Goal: Use online tool/utility

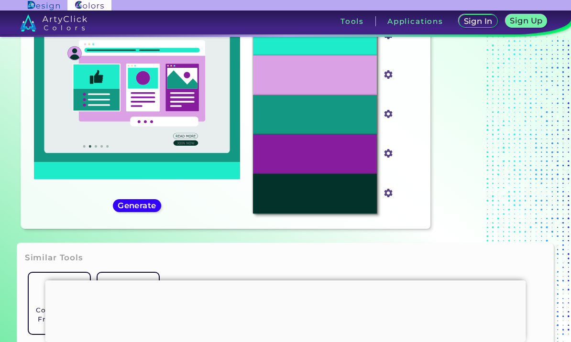
scroll to position [107, 0]
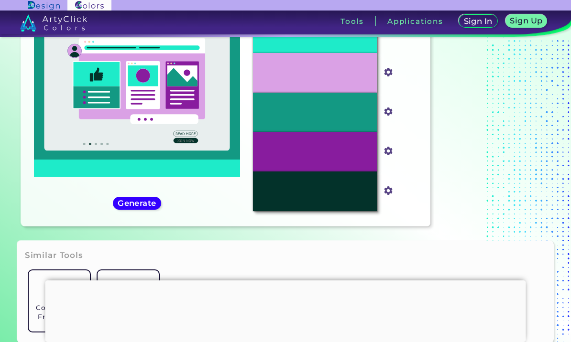
click at [286, 281] on div at bounding box center [285, 281] width 480 height 0
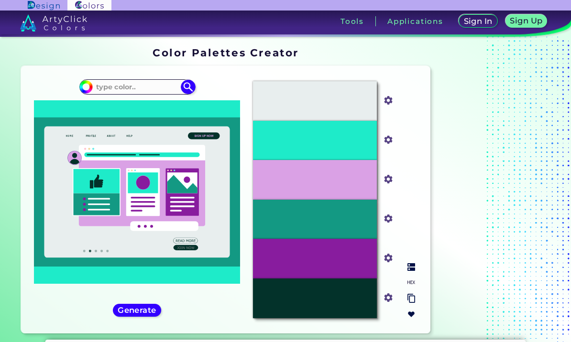
scroll to position [0, 0]
click at [129, 87] on input at bounding box center [137, 86] width 89 height 13
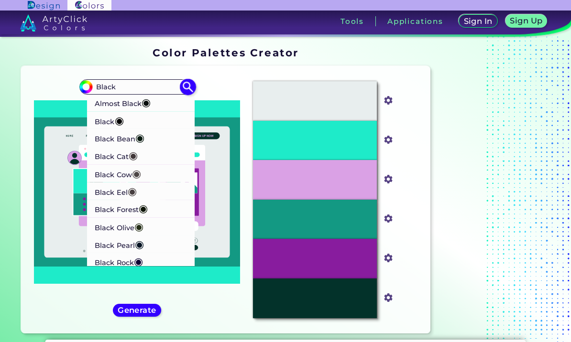
type input "Black"
click at [129, 157] on p "Black Cat ◉" at bounding box center [116, 156] width 43 height 18
type input "#413839"
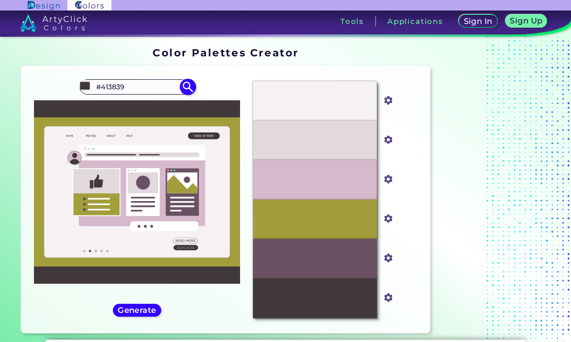
click at [138, 87] on input "#413839" at bounding box center [137, 86] width 89 height 13
type input "#"
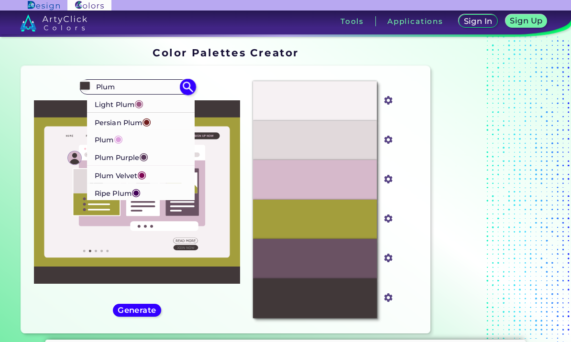
type input "Plum"
click at [123, 157] on p "Plum Purple ◉" at bounding box center [122, 157] width 54 height 18
type input "#583759"
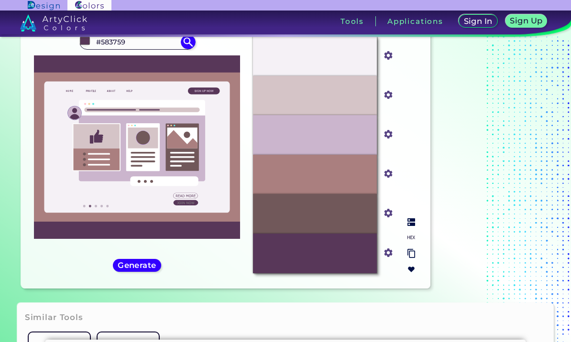
scroll to position [51, 0]
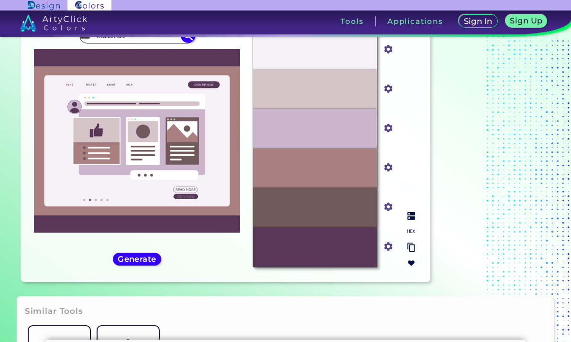
click at [320, 227] on div "#71585A" at bounding box center [315, 208] width 124 height 40
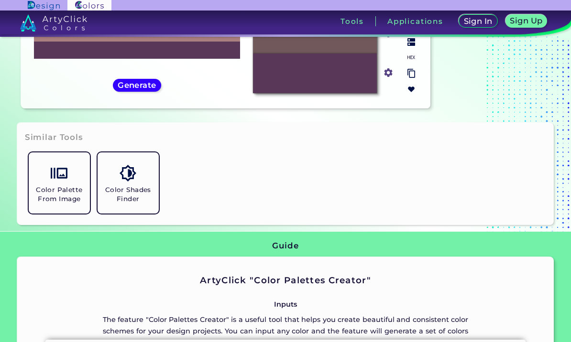
scroll to position [226, 0]
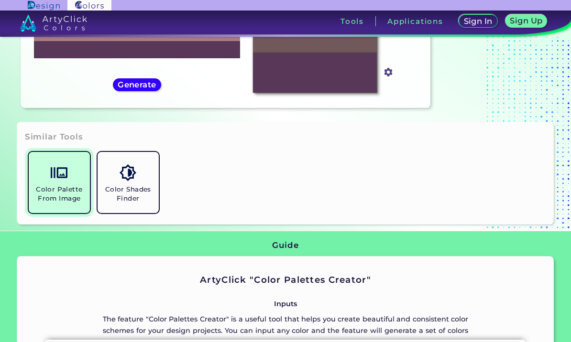
click at [68, 203] on h5 "Color Palette From Image" at bounding box center [59, 194] width 54 height 18
